Goal: Information Seeking & Learning: Learn about a topic

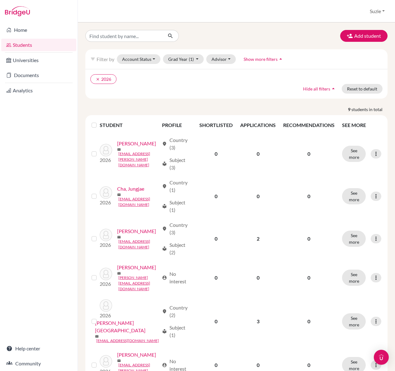
click at [24, 45] on link "Students" at bounding box center [38, 45] width 75 height 12
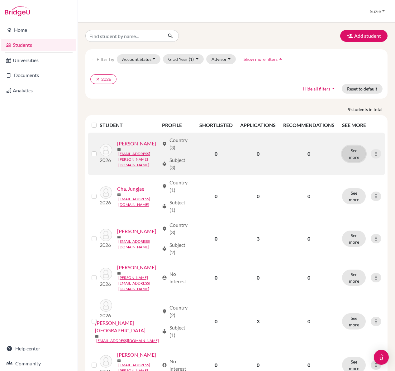
click at [351, 152] on button "See more" at bounding box center [354, 154] width 24 height 16
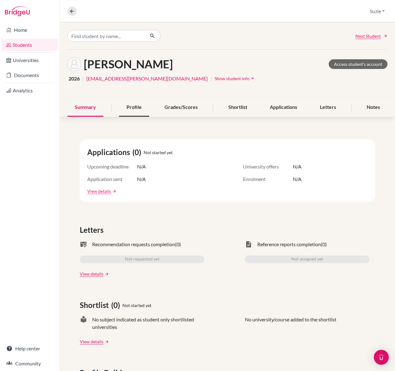
click at [120, 105] on div "Profile" at bounding box center [134, 107] width 30 height 18
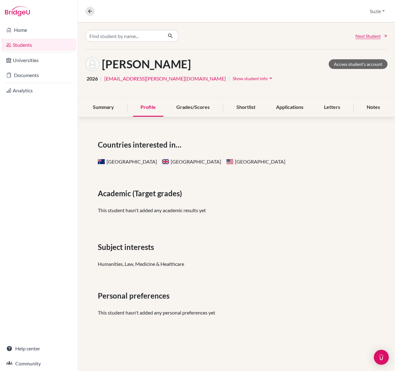
click at [30, 45] on link "Students" at bounding box center [38, 45] width 75 height 12
